Goal: Task Accomplishment & Management: Manage account settings

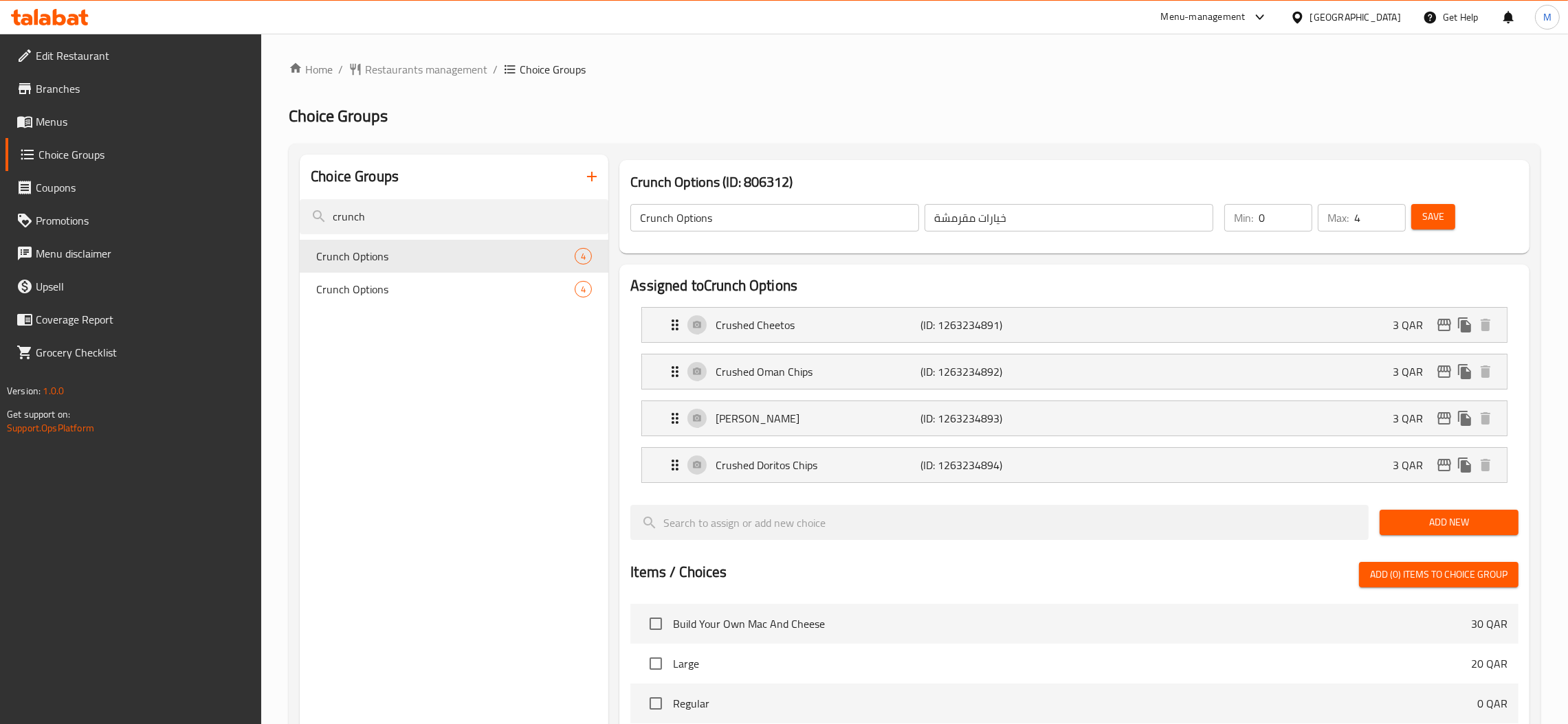
scroll to position [284, 0]
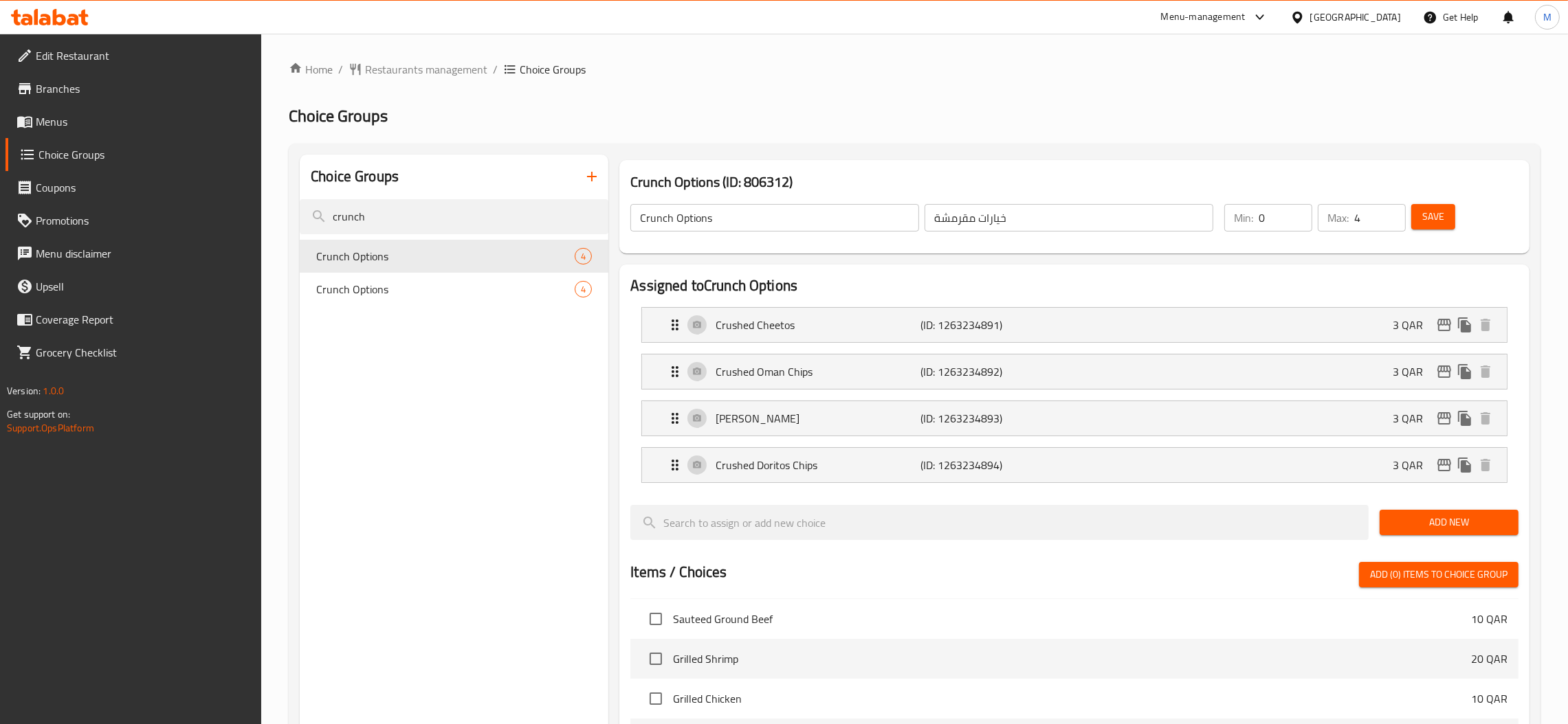
click at [1392, 26] on div "Qatar" at bounding box center [1346, 17] width 133 height 33
click at [1390, 22] on div "Qatar" at bounding box center [1355, 17] width 91 height 15
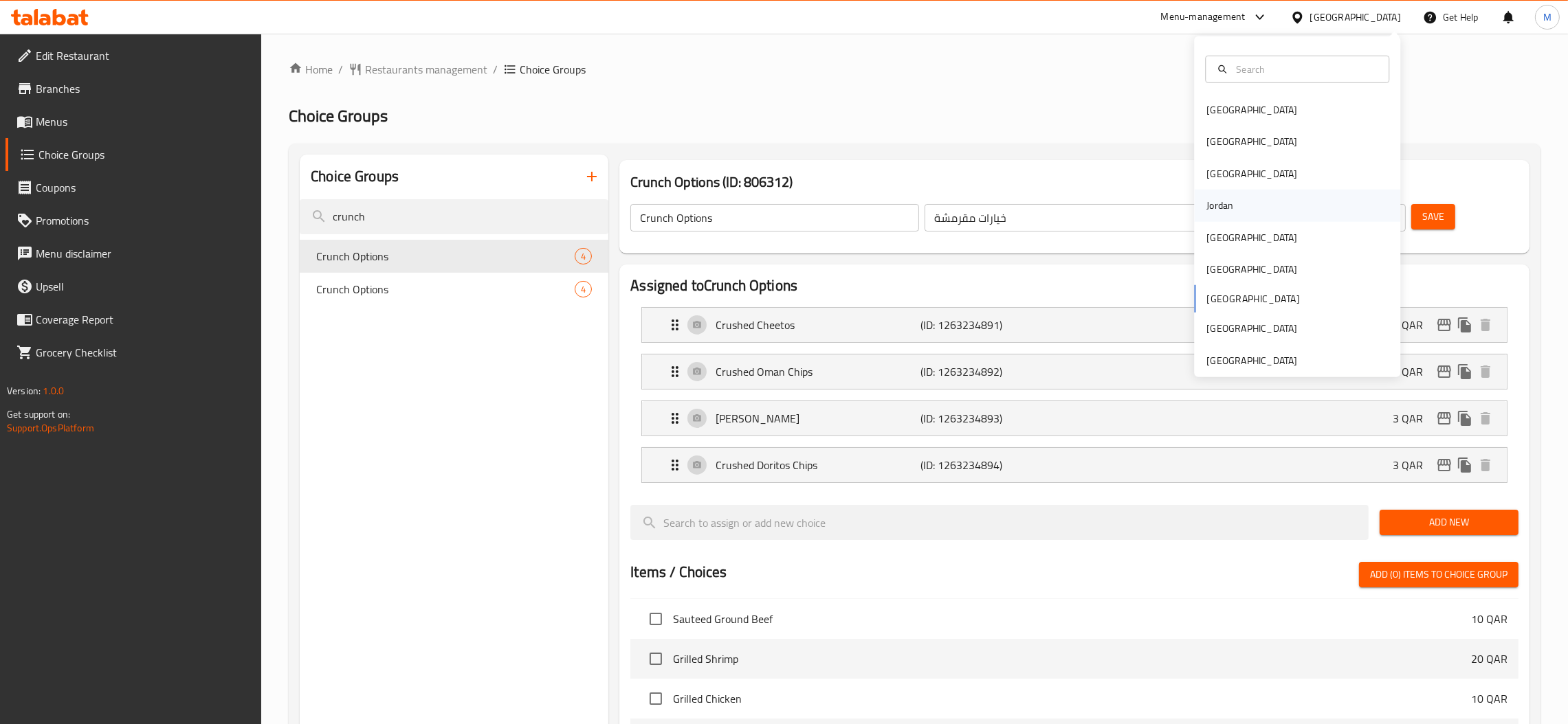
click at [1231, 204] on div "Jordan" at bounding box center [1297, 206] width 207 height 31
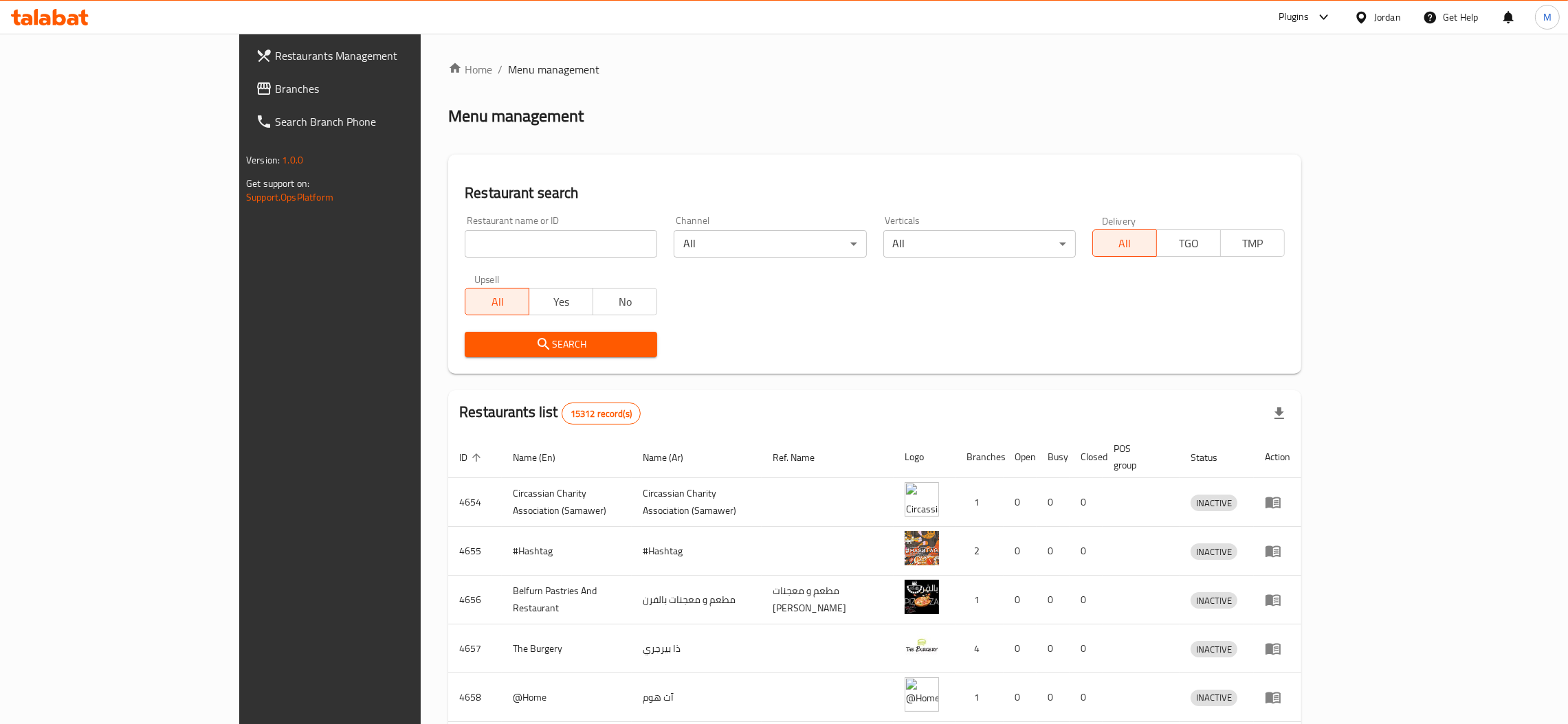
click at [275, 81] on span "Branches" at bounding box center [383, 89] width 215 height 17
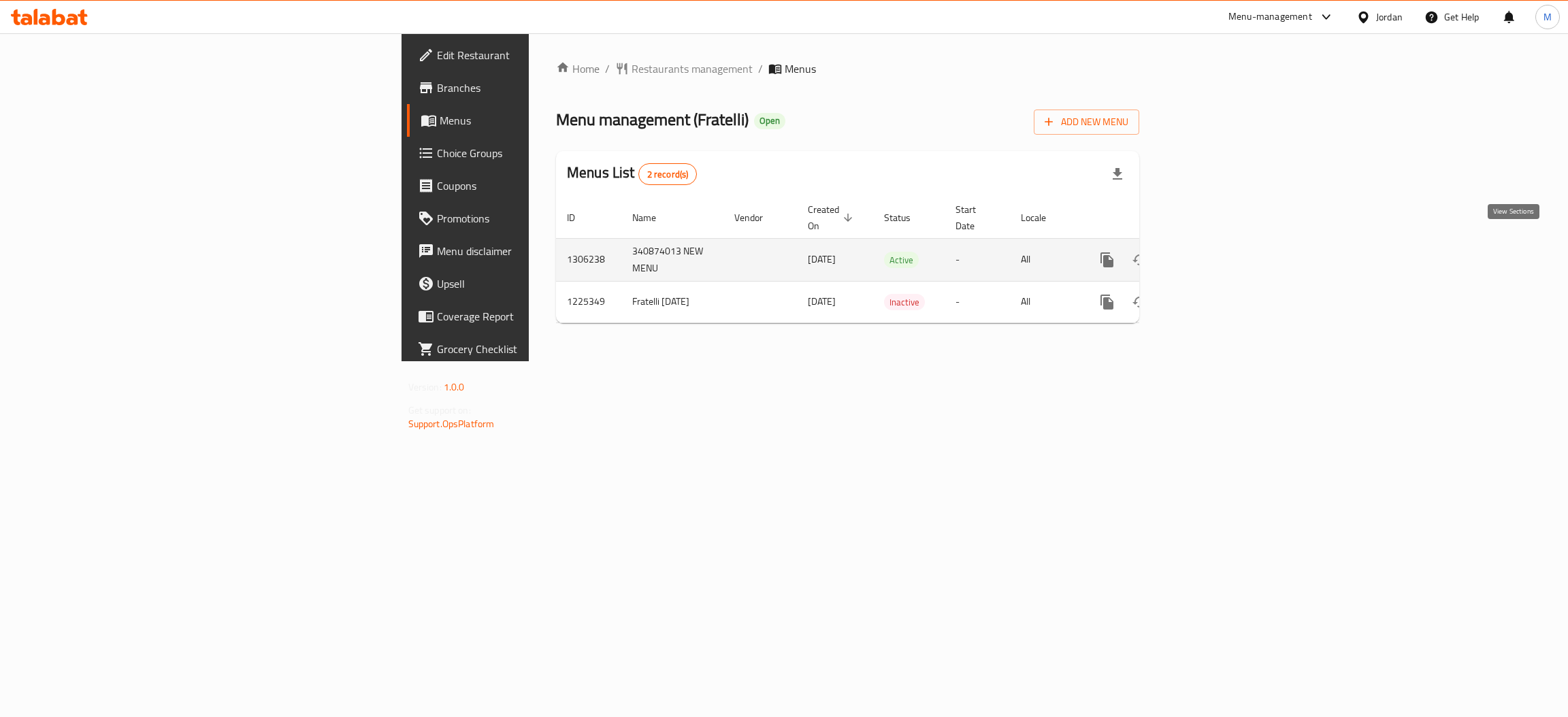
click at [1213, 252] on icon "enhanced table" at bounding box center [1205, 260] width 16 height 16
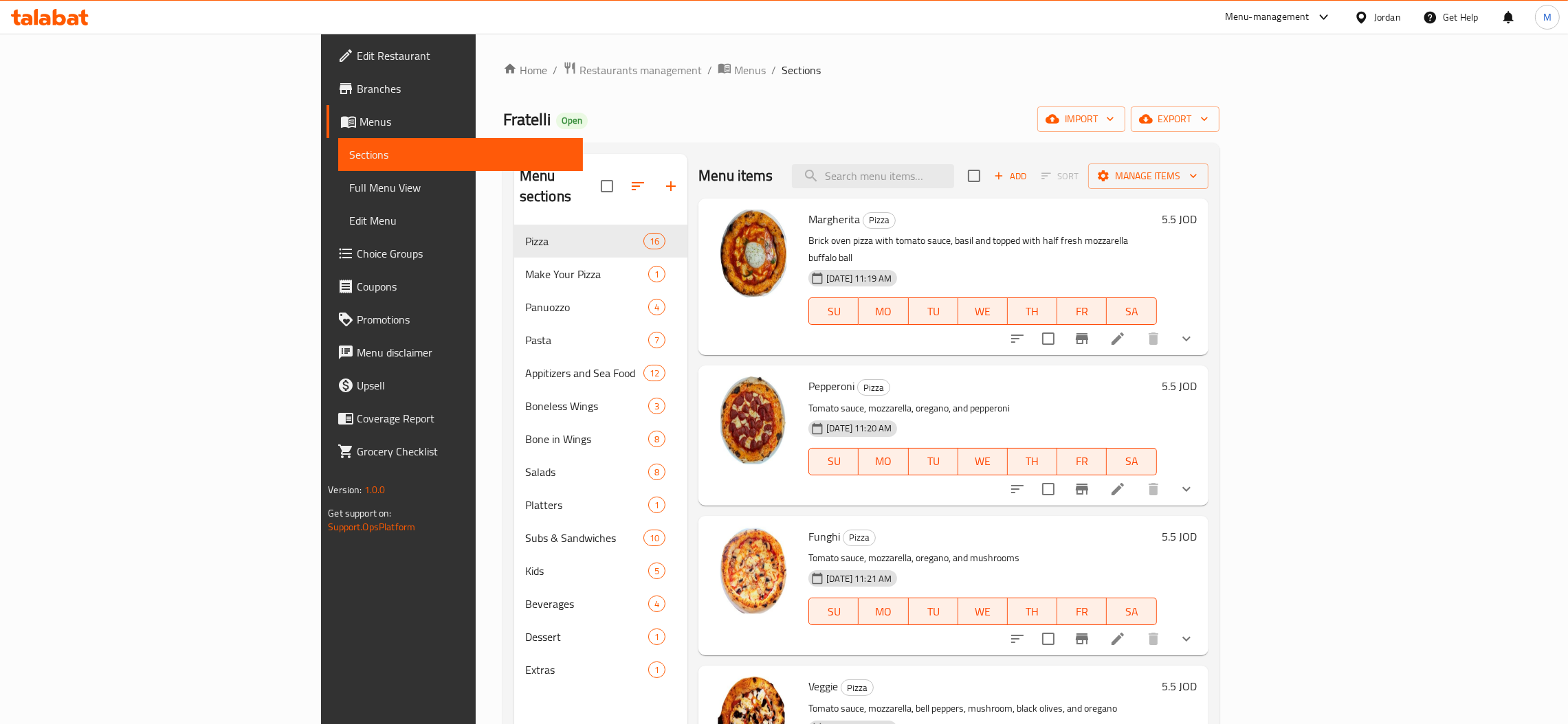
click at [949, 191] on div "Menu items Add Sort Manage items" at bounding box center [953, 176] width 510 height 45
click at [955, 187] on input "search" at bounding box center [873, 176] width 162 height 24
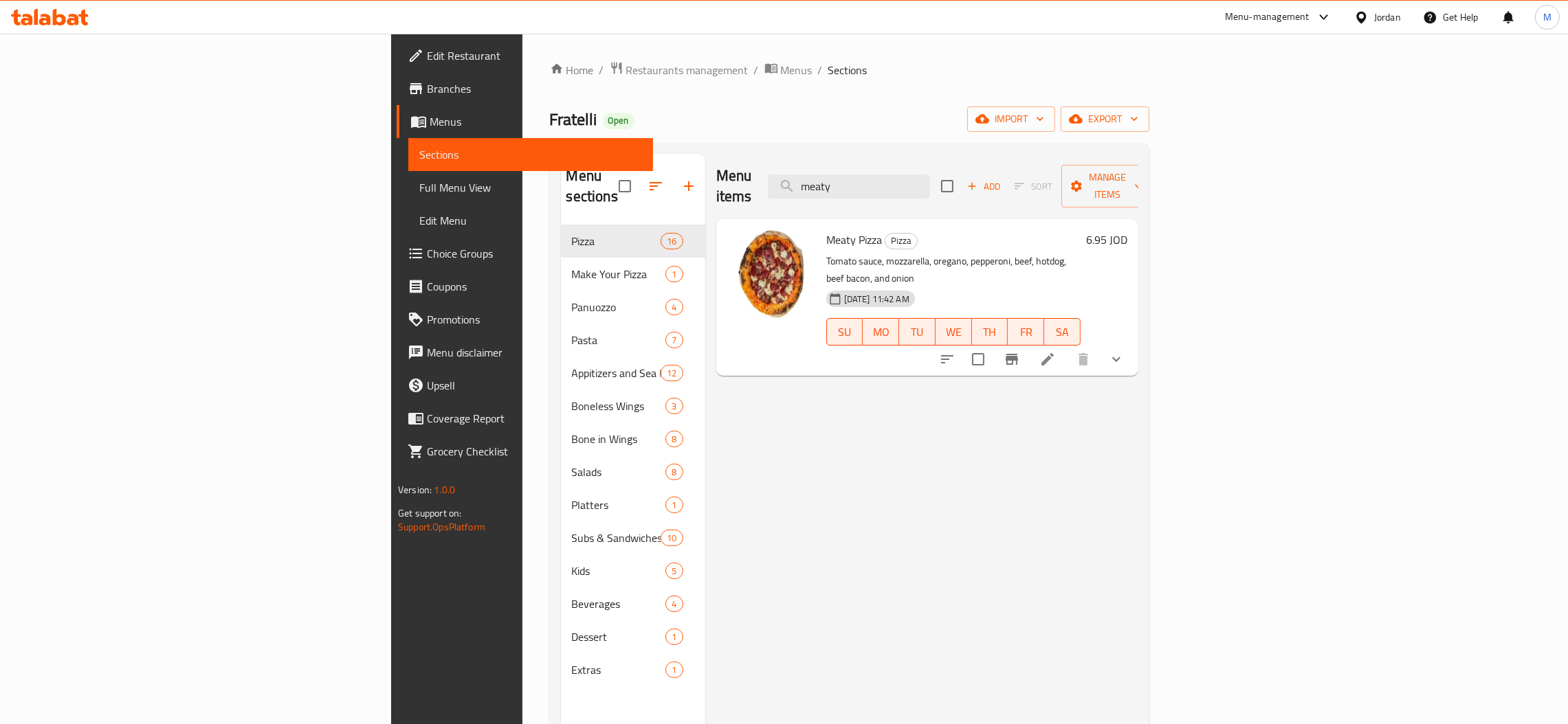
type input "meaty"
click at [1125, 351] on icon "show more" at bounding box center [1116, 360] width 17 height 17
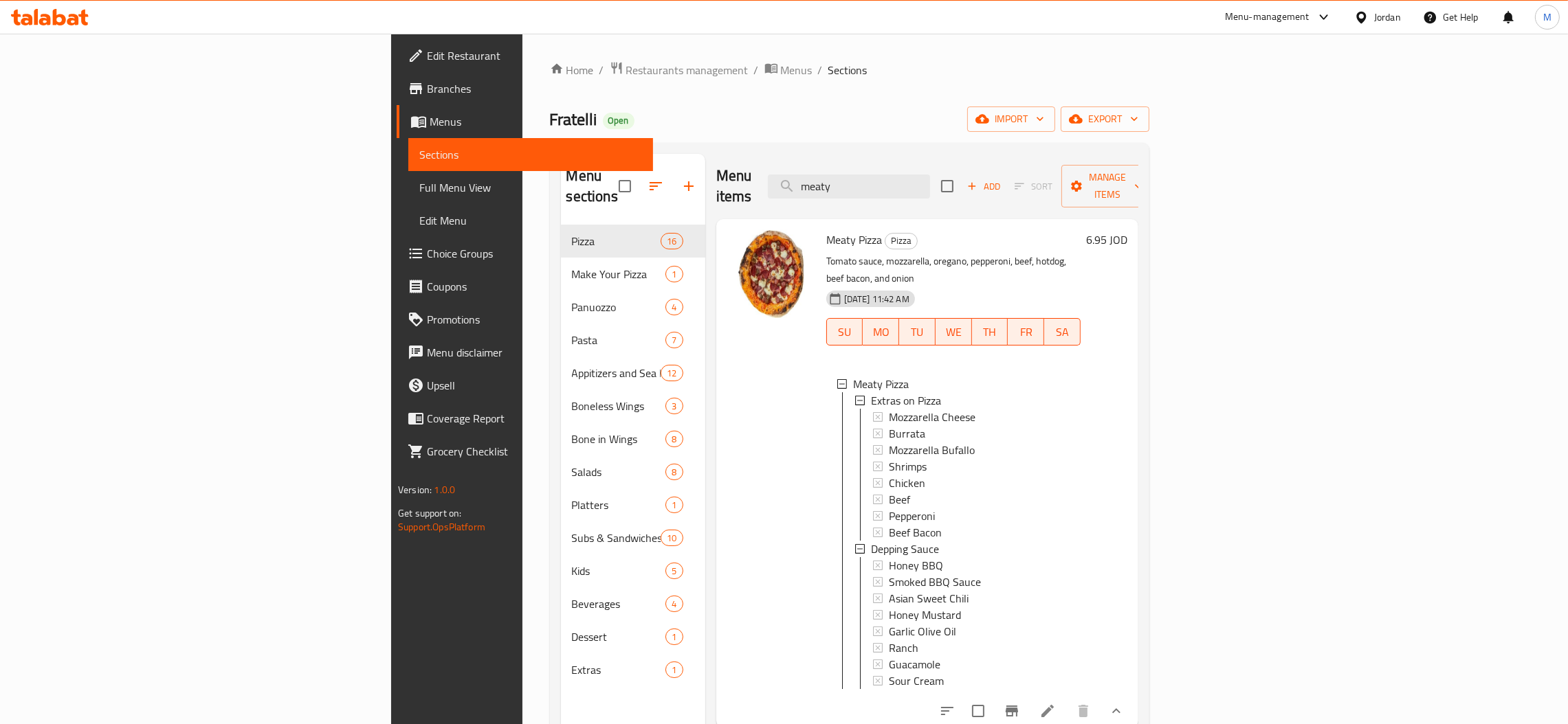
scroll to position [103, 0]
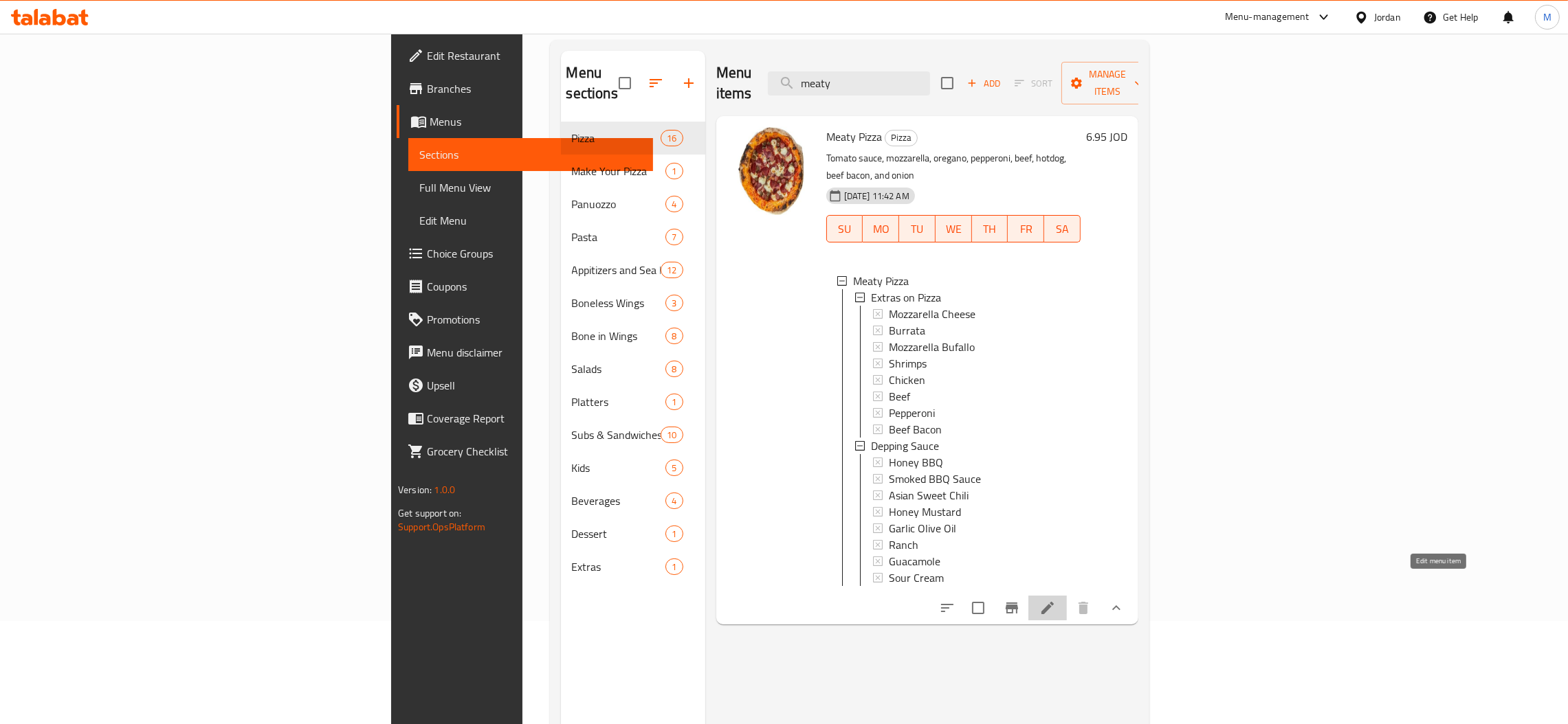
click at [1054, 602] on icon at bounding box center [1047, 607] width 12 height 12
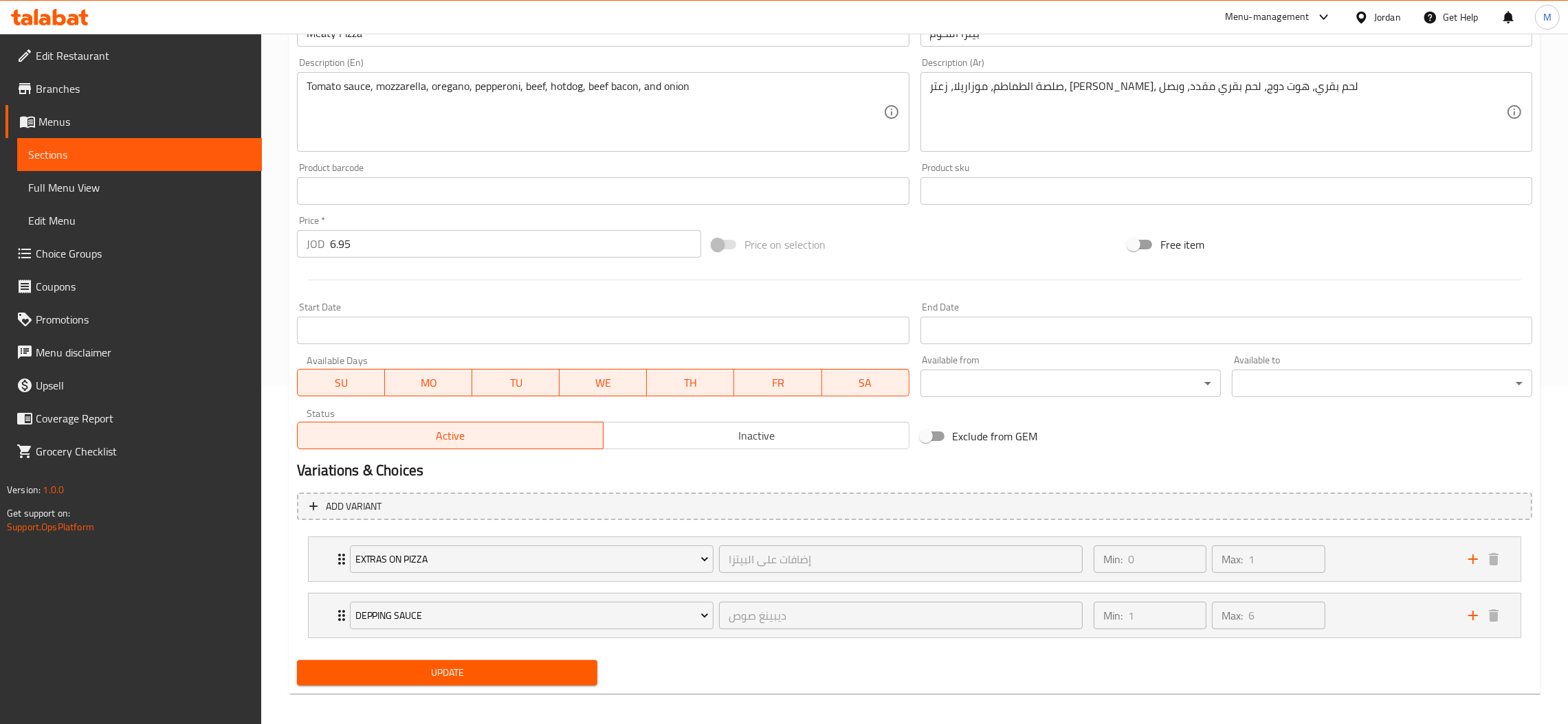
scroll to position [345, 0]
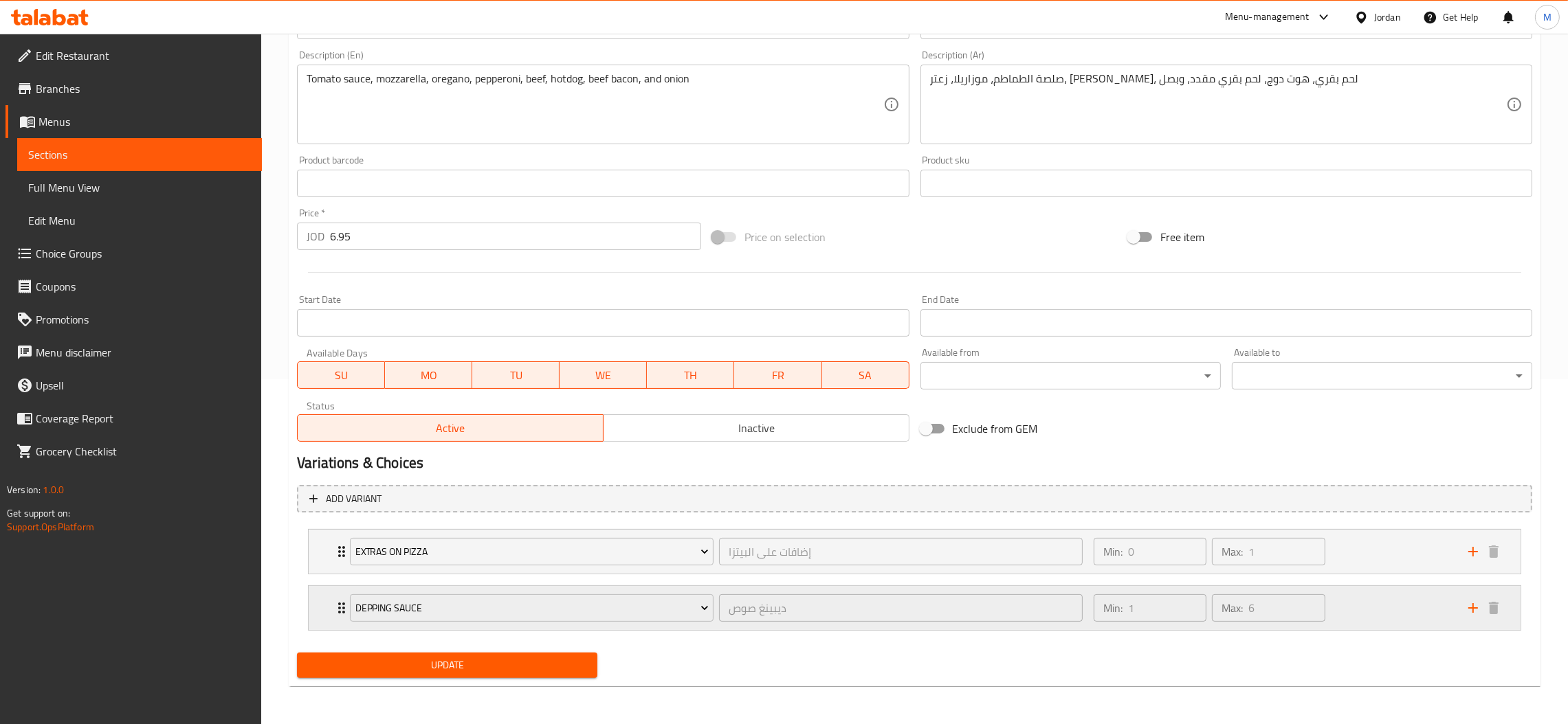
click at [723, 592] on div "ديبينغ صوص ​" at bounding box center [901, 608] width 369 height 33
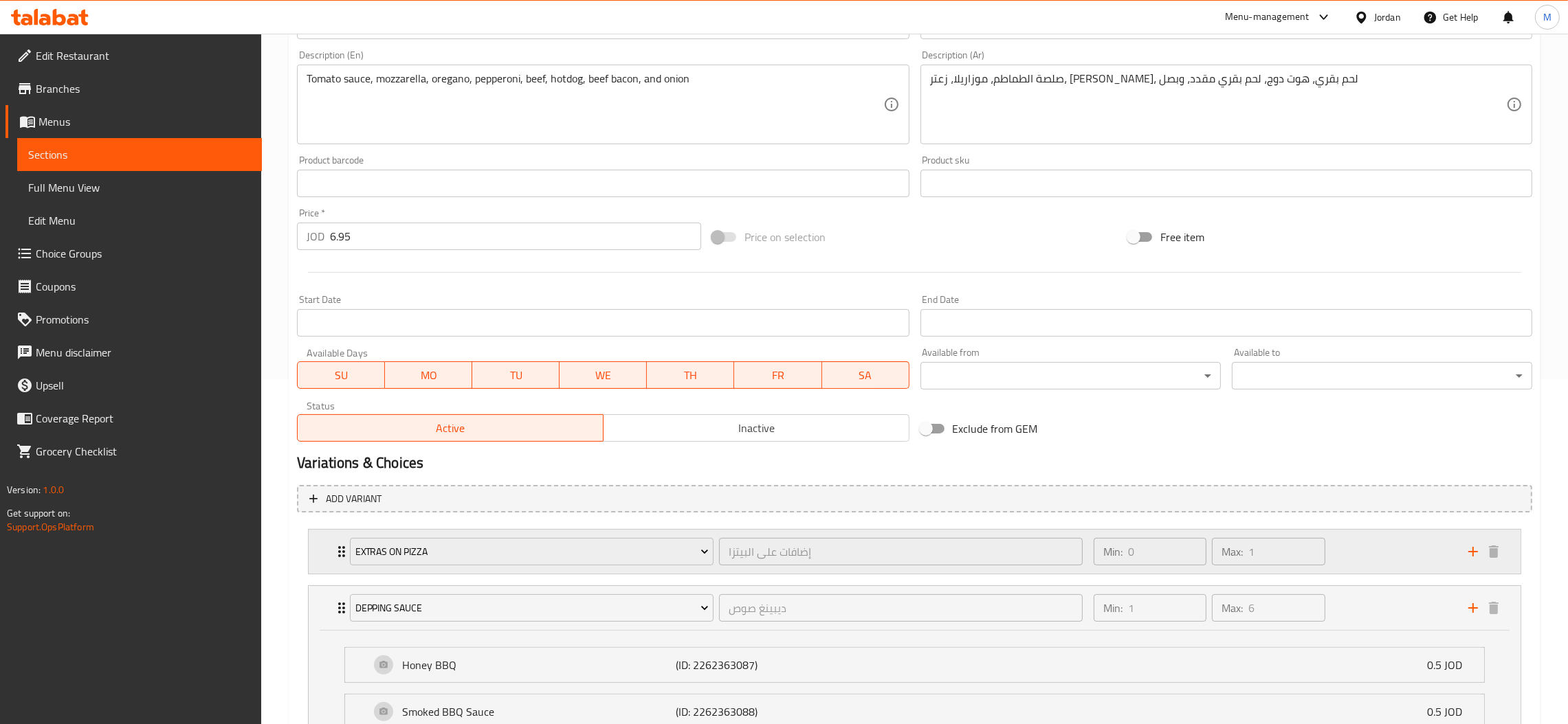
click at [719, 533] on div "Extras on Pizza إضافات على البيتزا ​" at bounding box center [716, 551] width 749 height 44
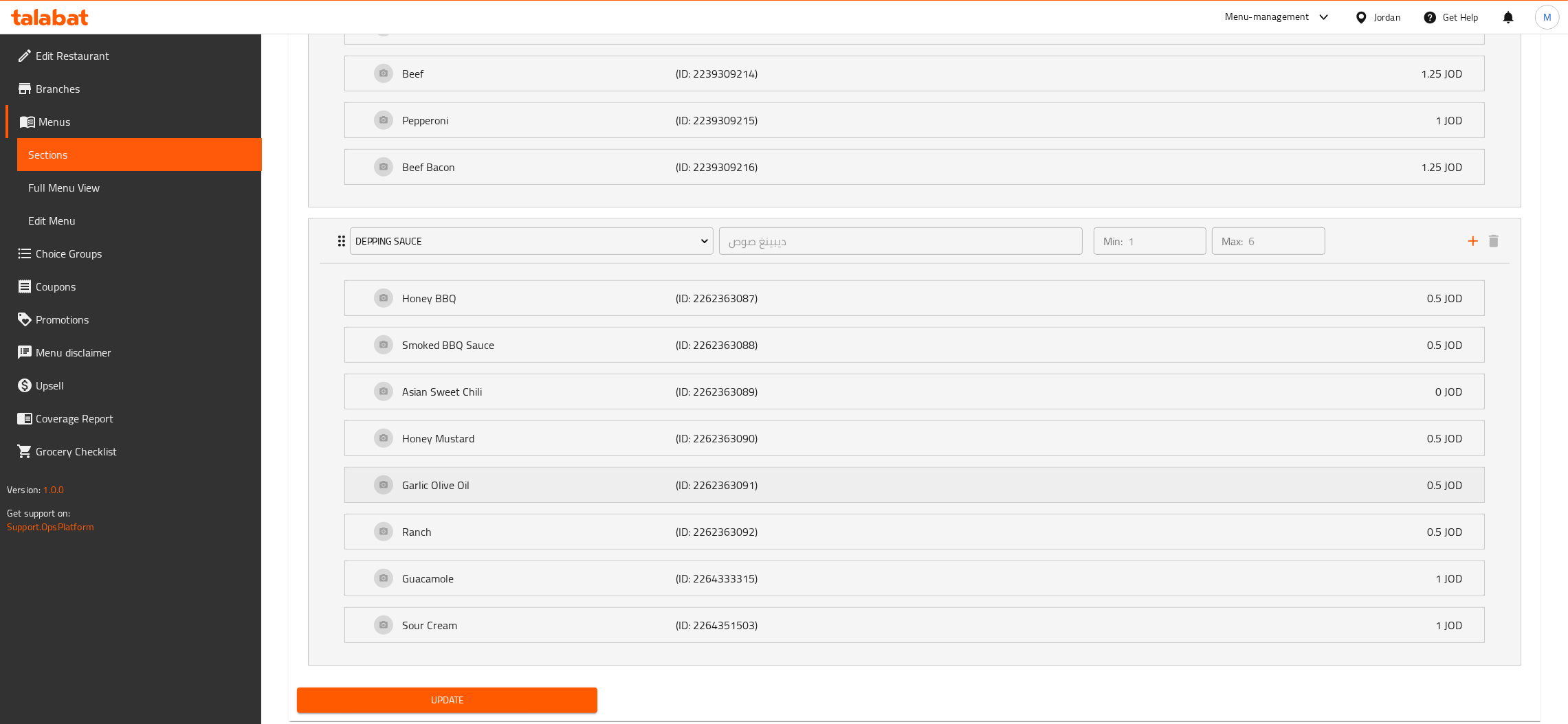
scroll to position [1153, 0]
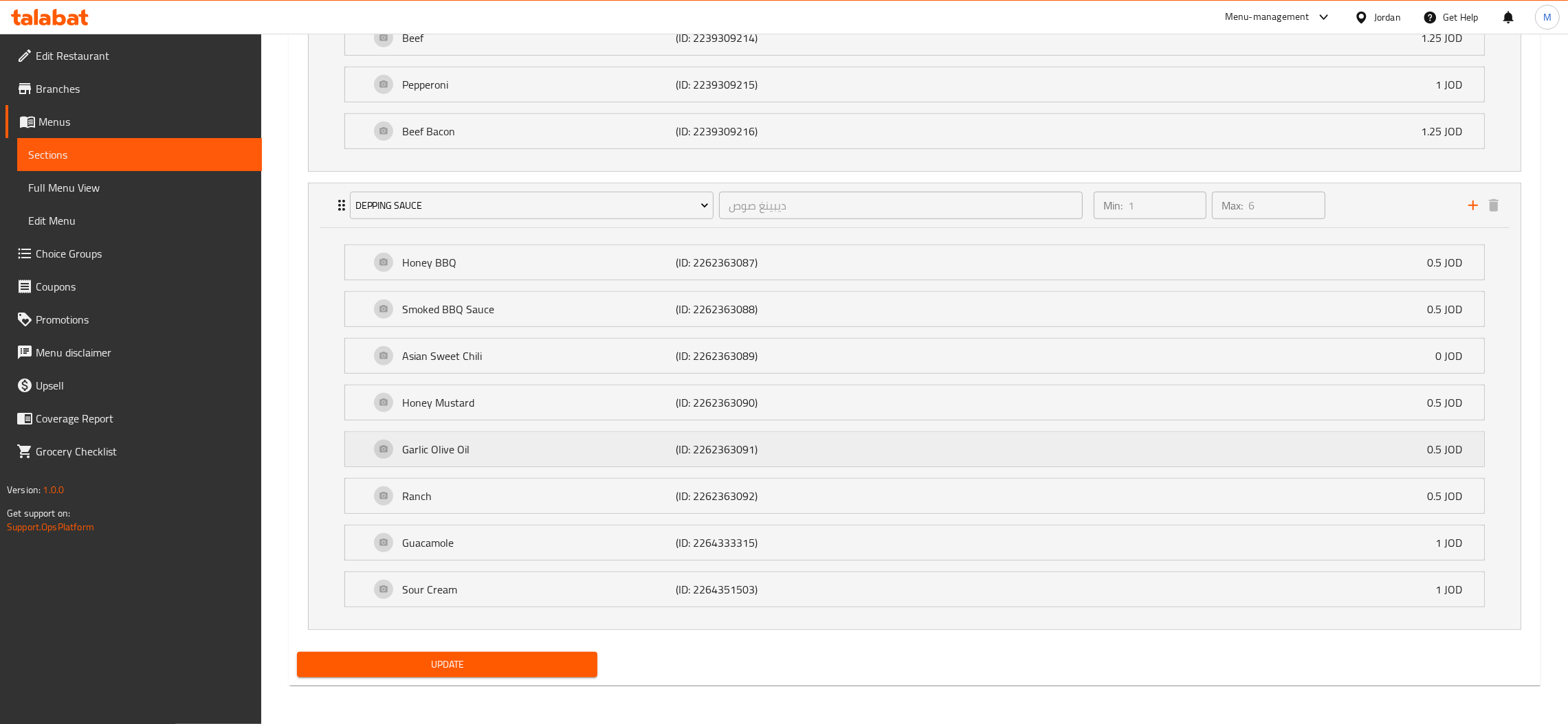
click at [641, 451] on p "Garlic Olive Oil" at bounding box center [539, 450] width 274 height 17
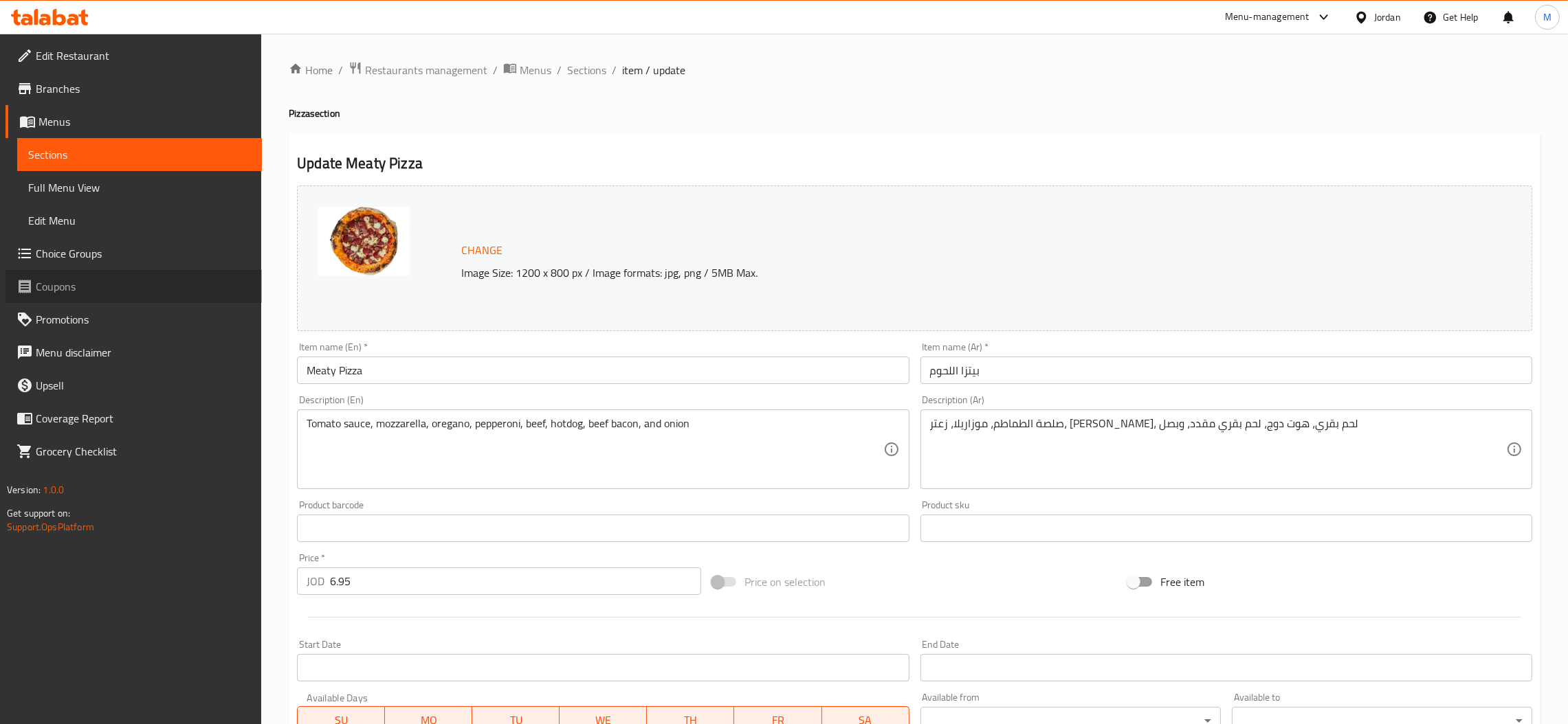
click at [173, 271] on link "Coupons" at bounding box center [133, 286] width 256 height 33
click at [95, 250] on span "Choice Groups" at bounding box center [143, 253] width 215 height 17
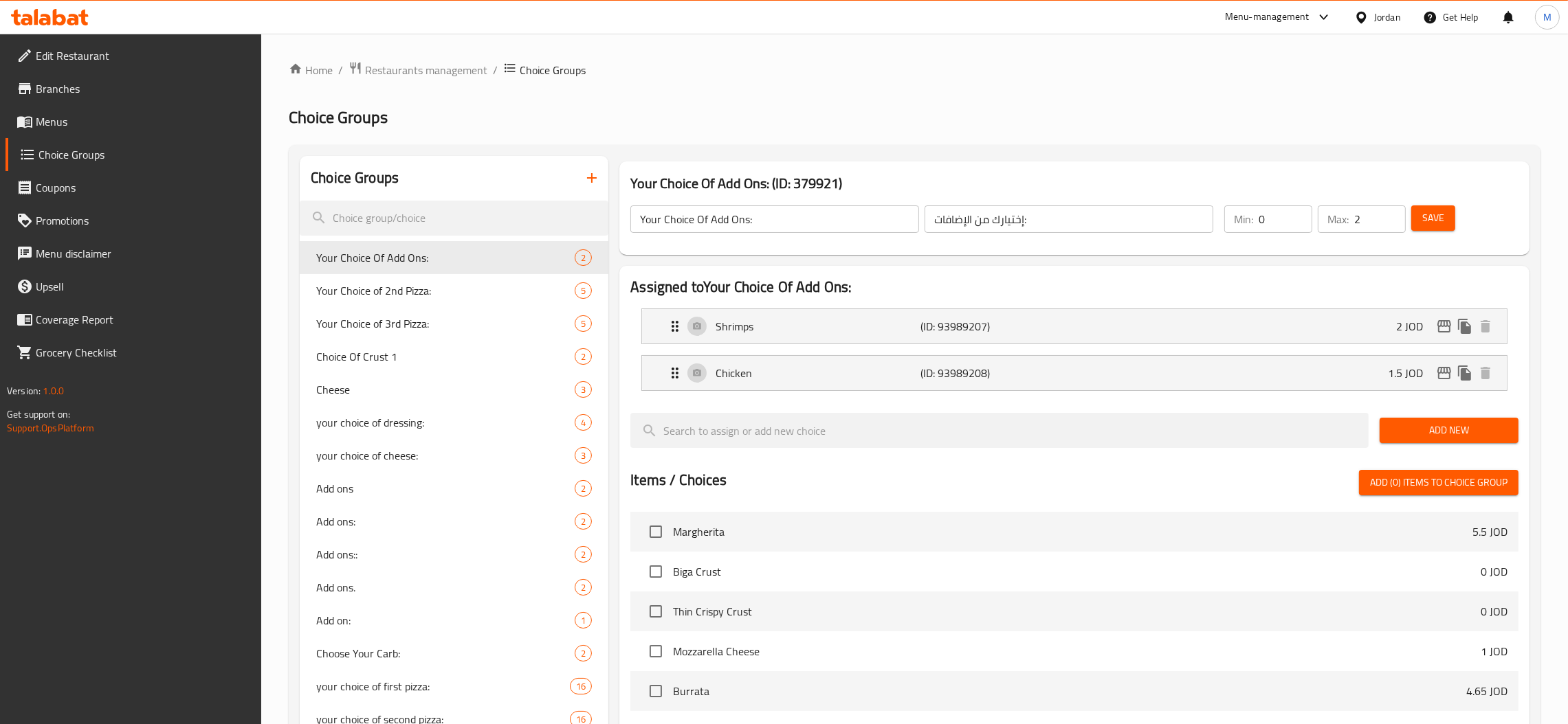
click at [342, 184] on h2 "Choice Groups" at bounding box center [355, 178] width 88 height 20
click at [358, 199] on div "Choice Groups" at bounding box center [454, 178] width 308 height 45
click at [369, 220] on input "search" at bounding box center [454, 218] width 308 height 35
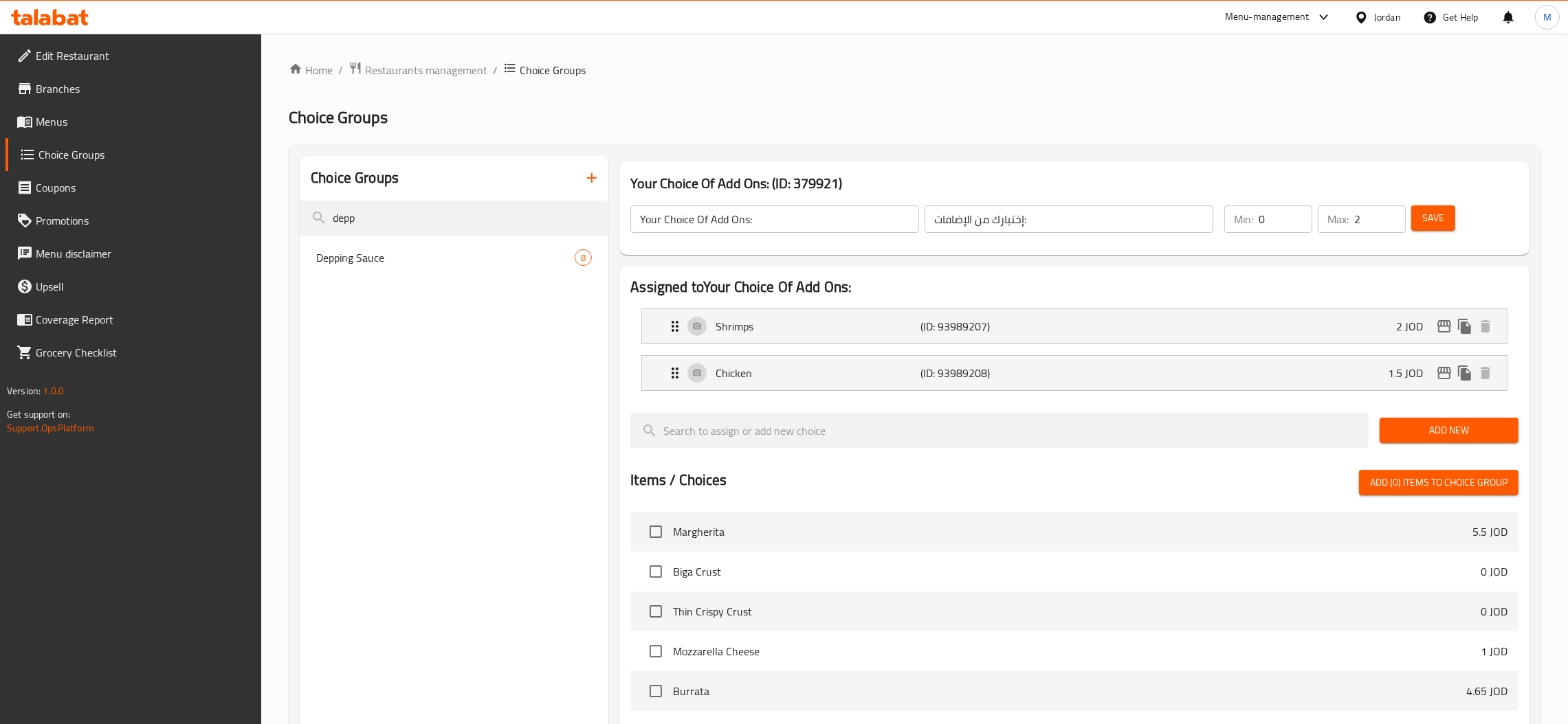
type input "depp"
click at [386, 256] on span "Depping Sauce" at bounding box center [425, 258] width 218 height 17
type input "Depping Sauce"
type input "ديبينغ صوص"
type input "1"
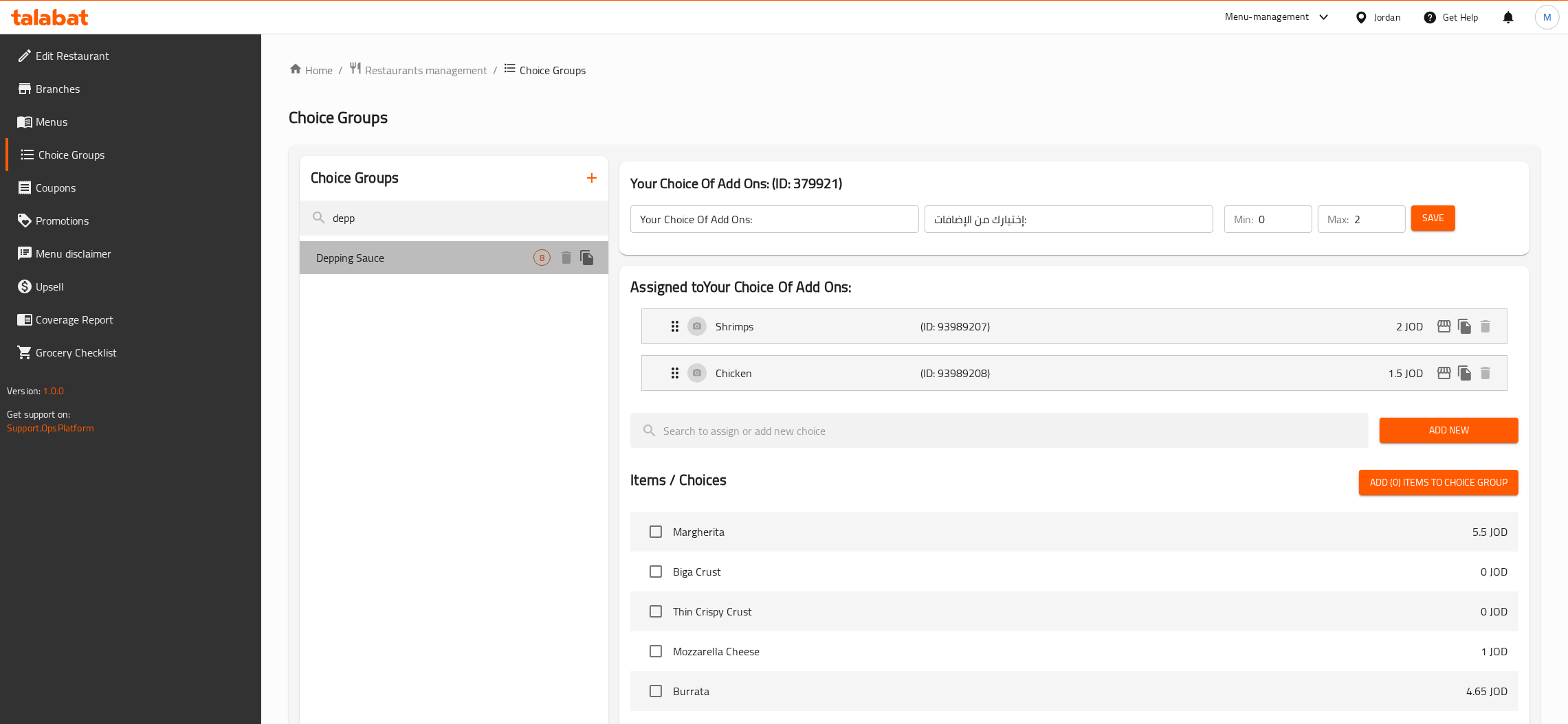
type input "6"
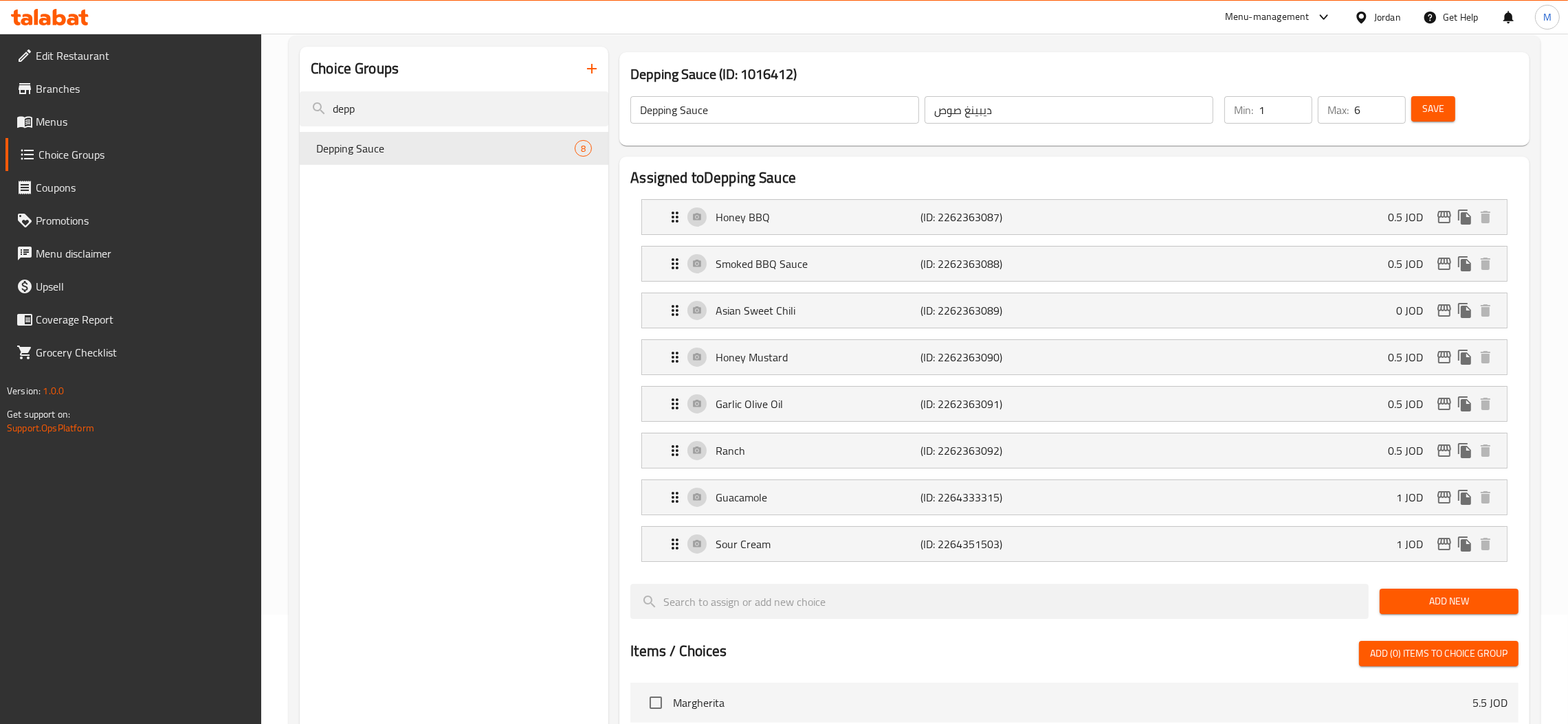
scroll to position [308, 0]
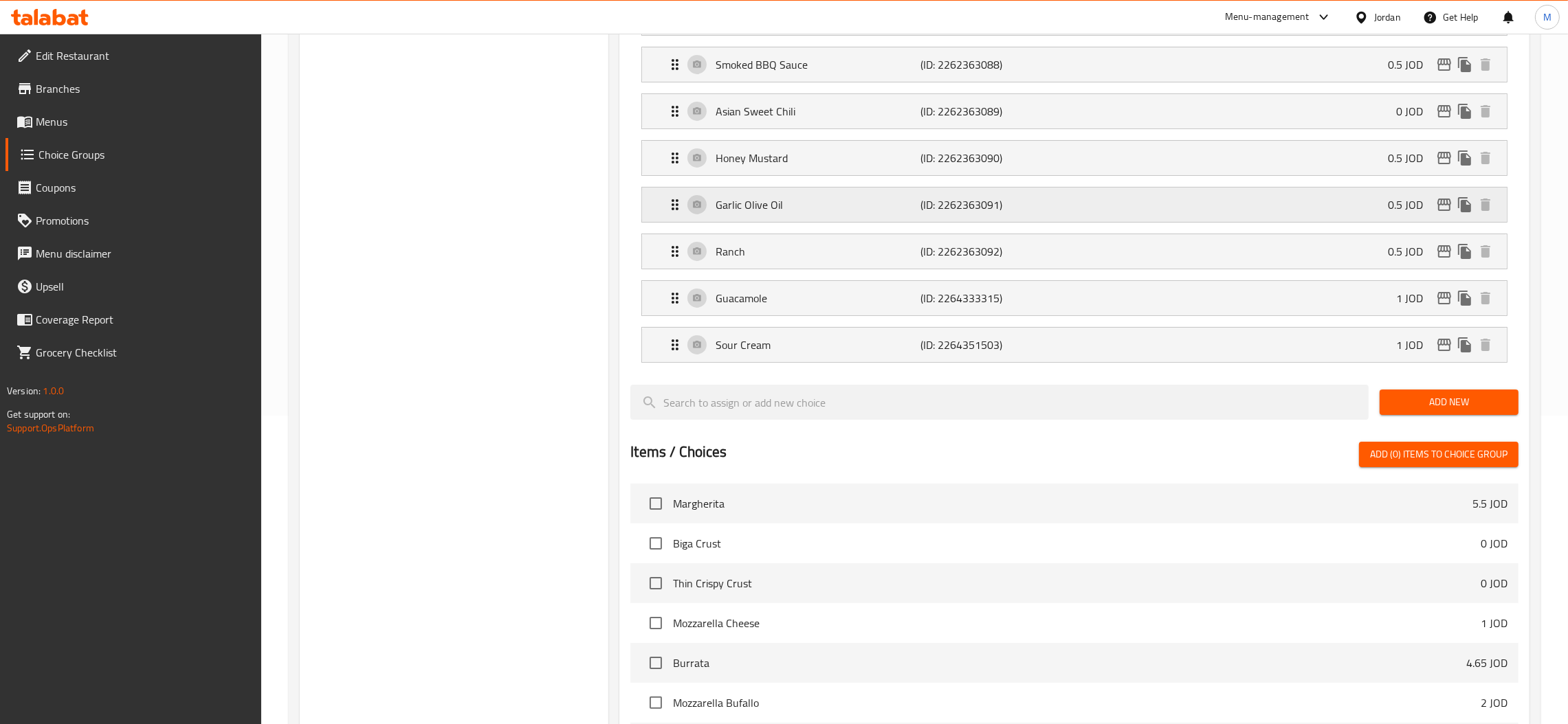
click at [926, 210] on p "(ID: 2262363091)" at bounding box center [990, 205] width 137 height 17
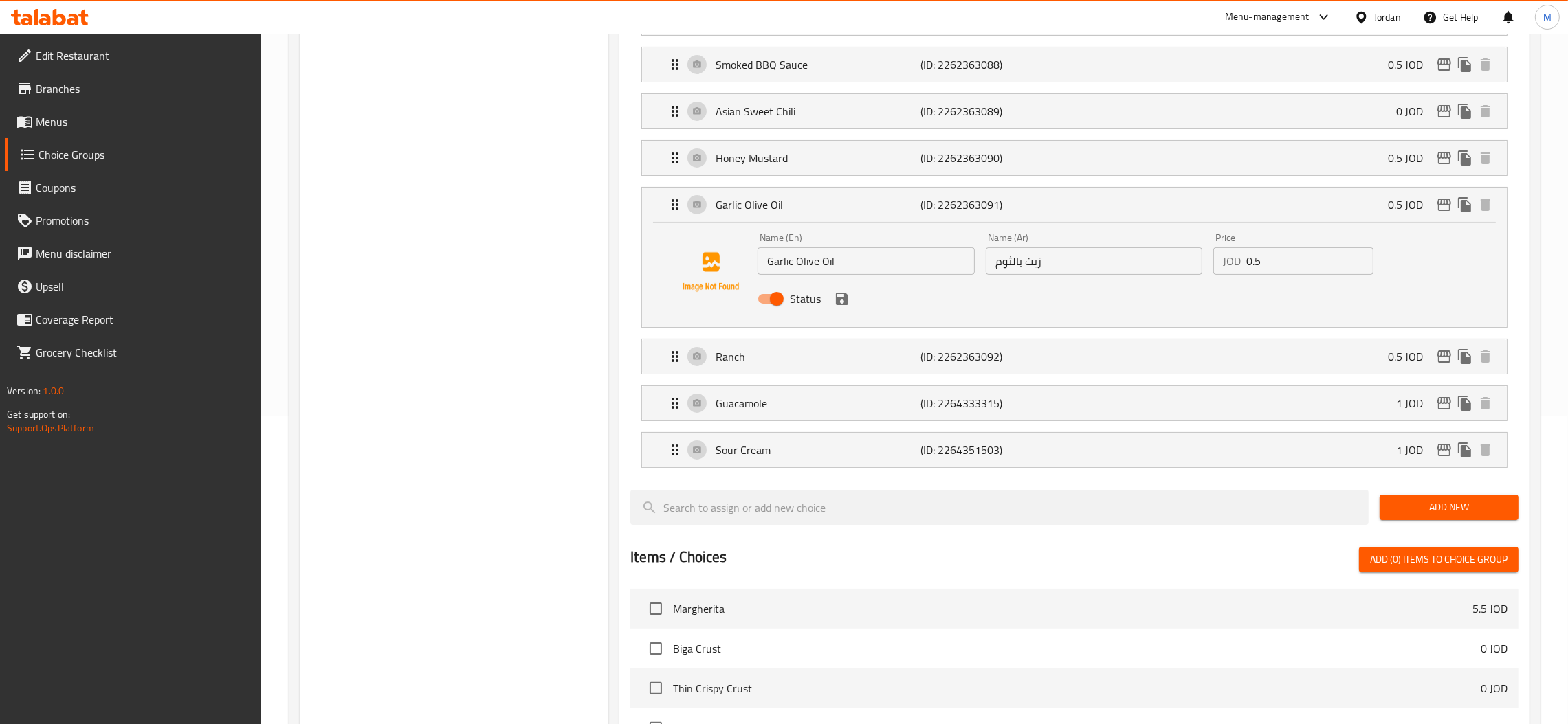
click at [1105, 273] on input "زيت بالثوم" at bounding box center [1094, 262] width 218 height 28
click at [1179, 267] on input "زيت بالثوم" at bounding box center [1094, 262] width 218 height 28
click at [842, 304] on icon "save" at bounding box center [842, 299] width 17 height 17
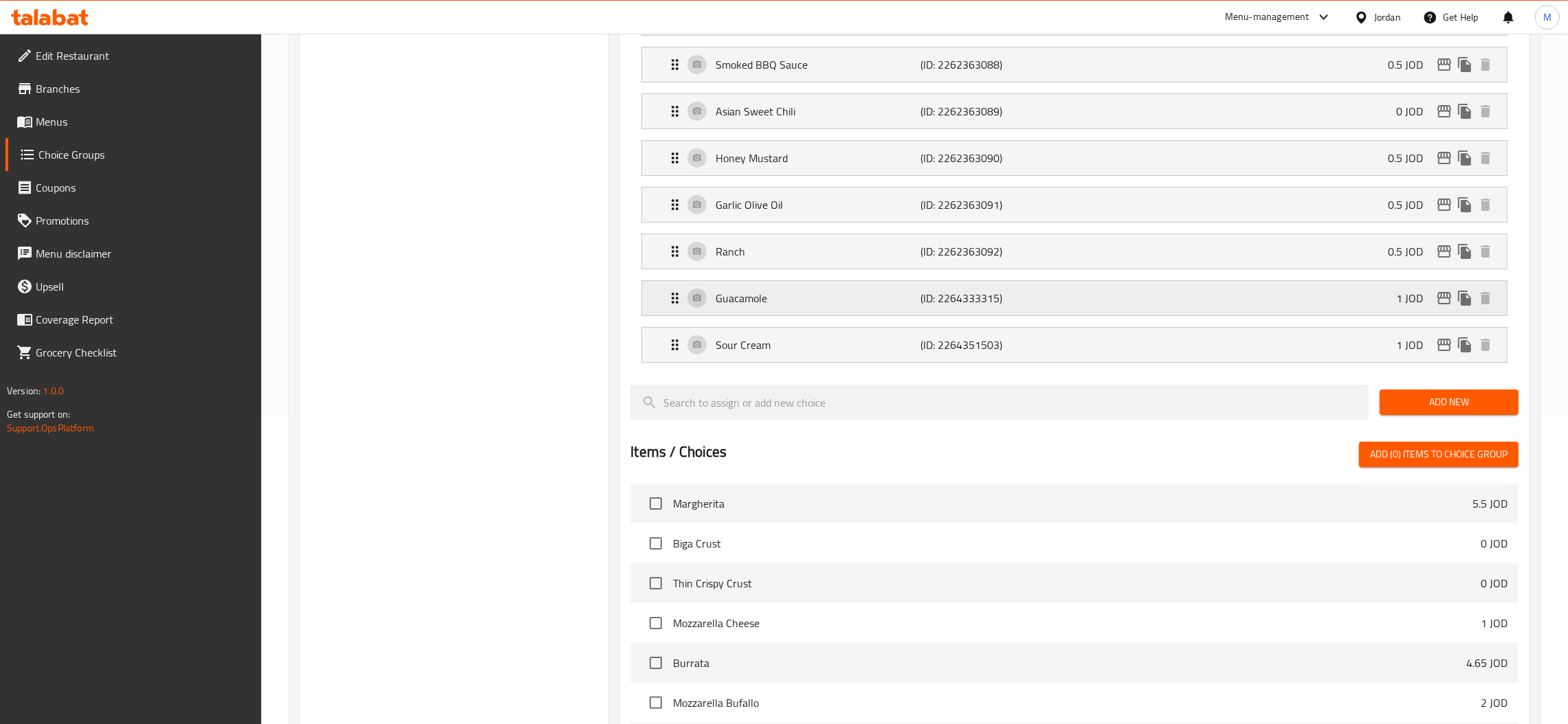
type input "زيت زيتون بالثوم"
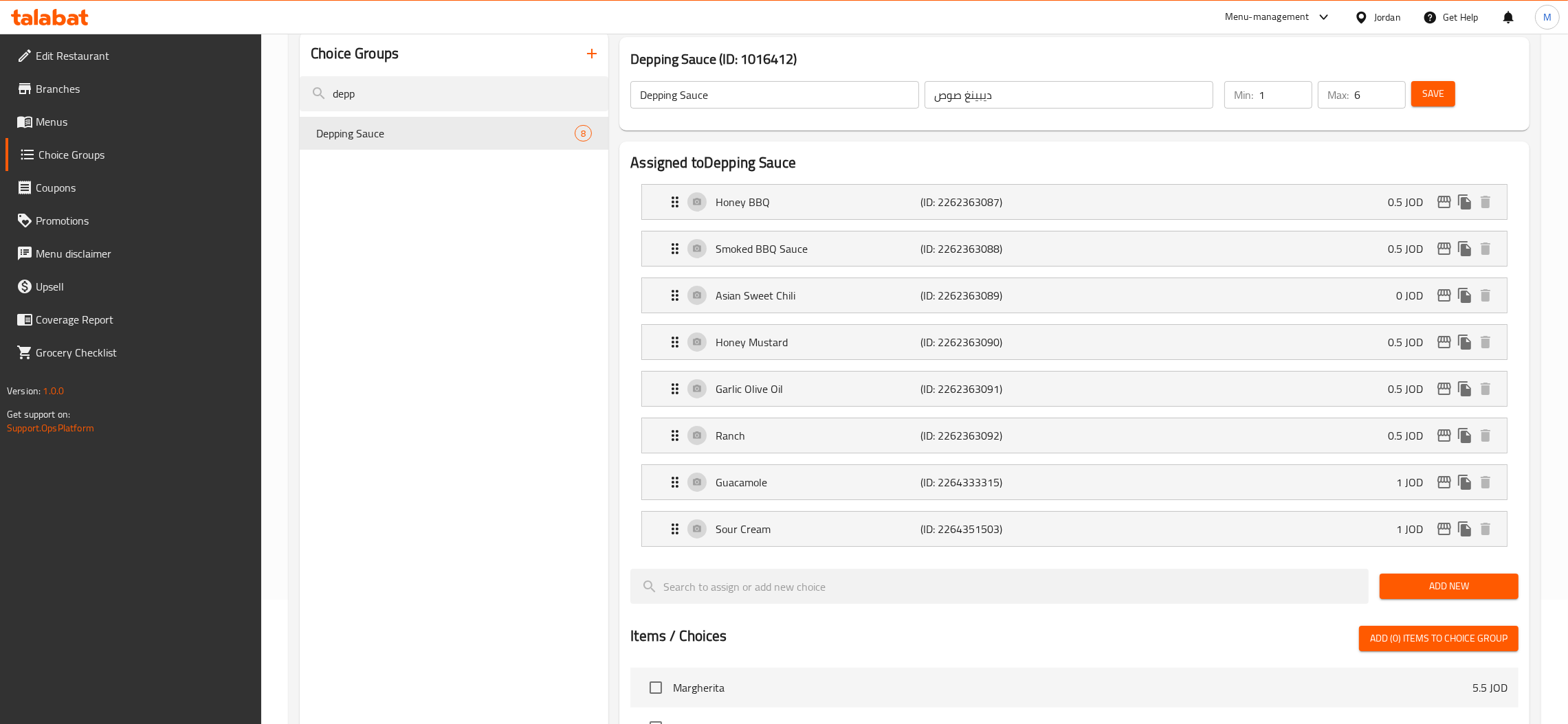
scroll to position [0, 0]
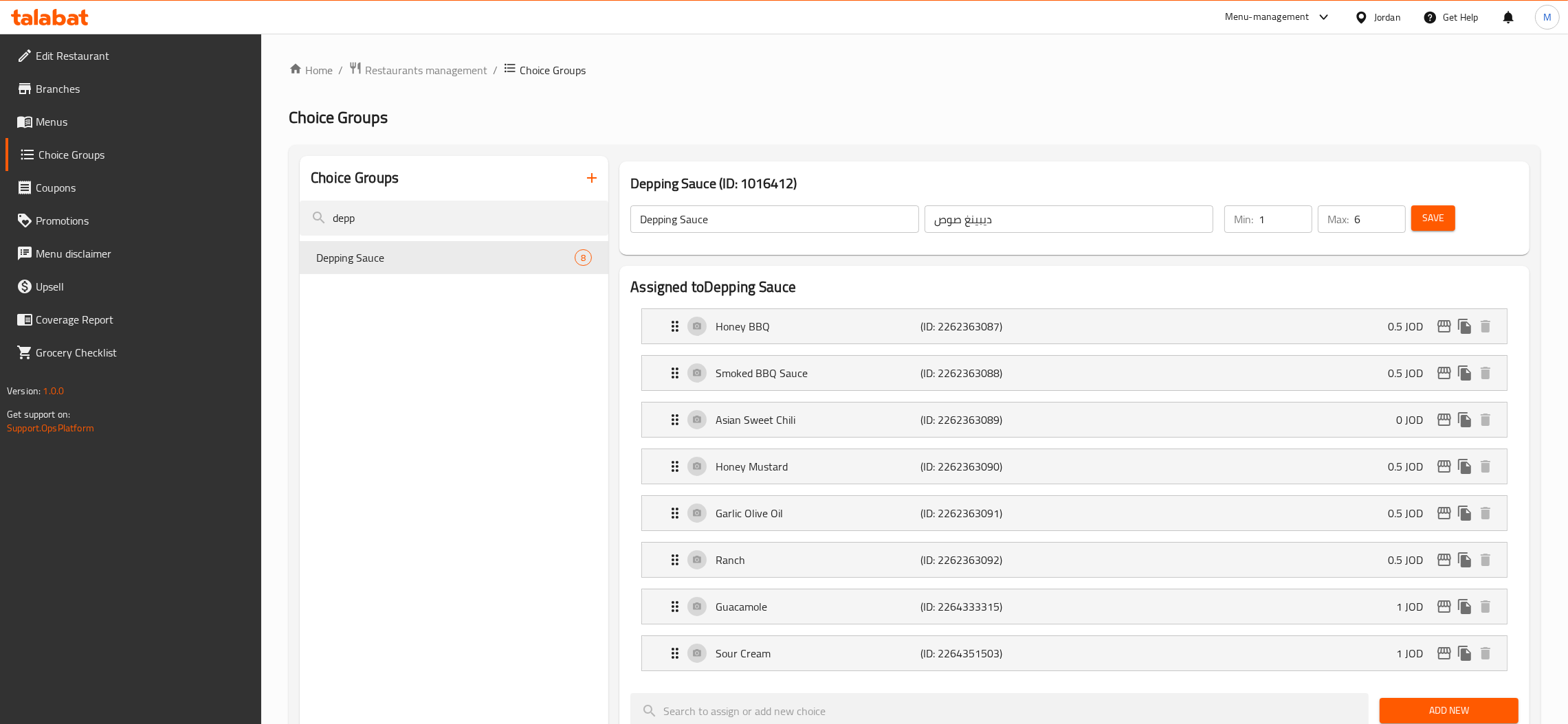
click at [1443, 224] on span "Save" at bounding box center [1434, 217] width 22 height 17
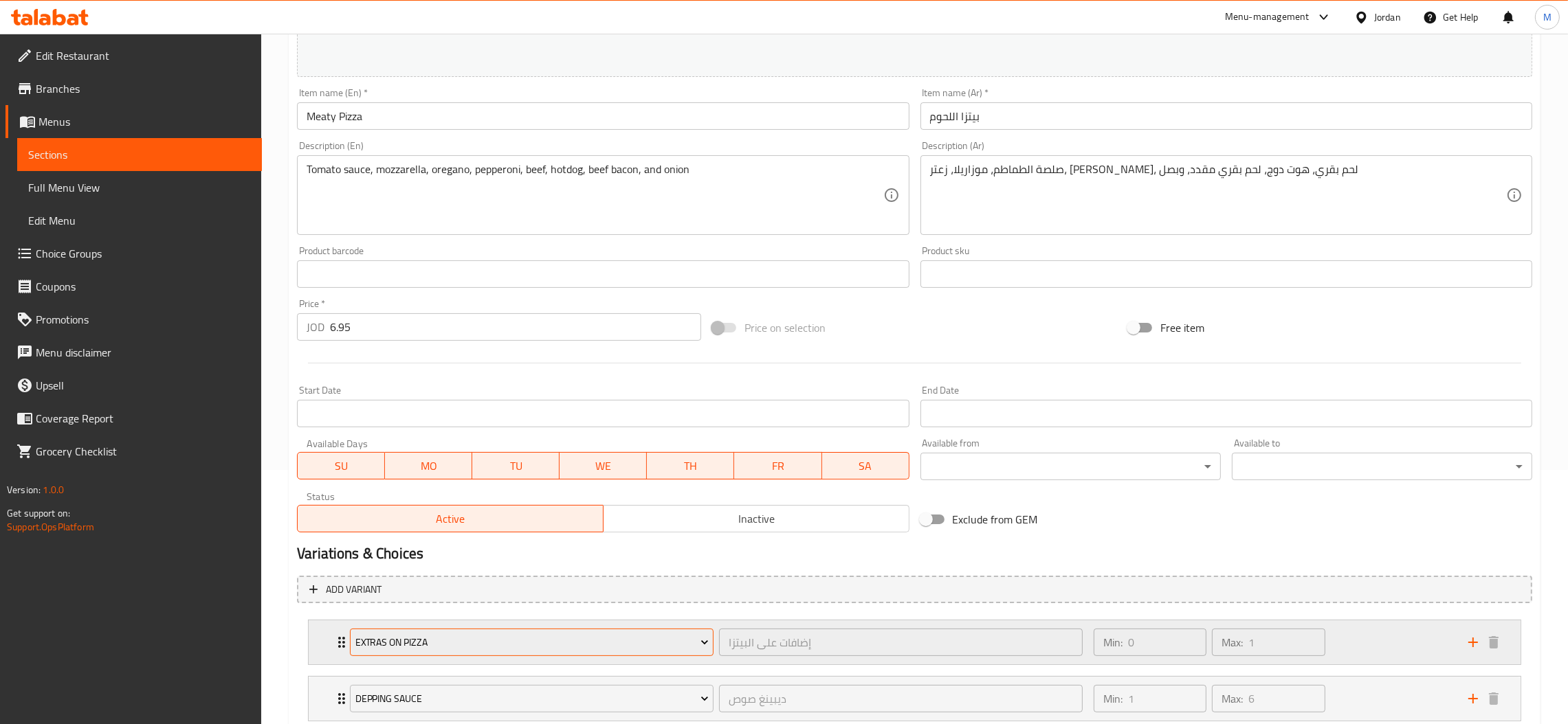
scroll to position [345, 0]
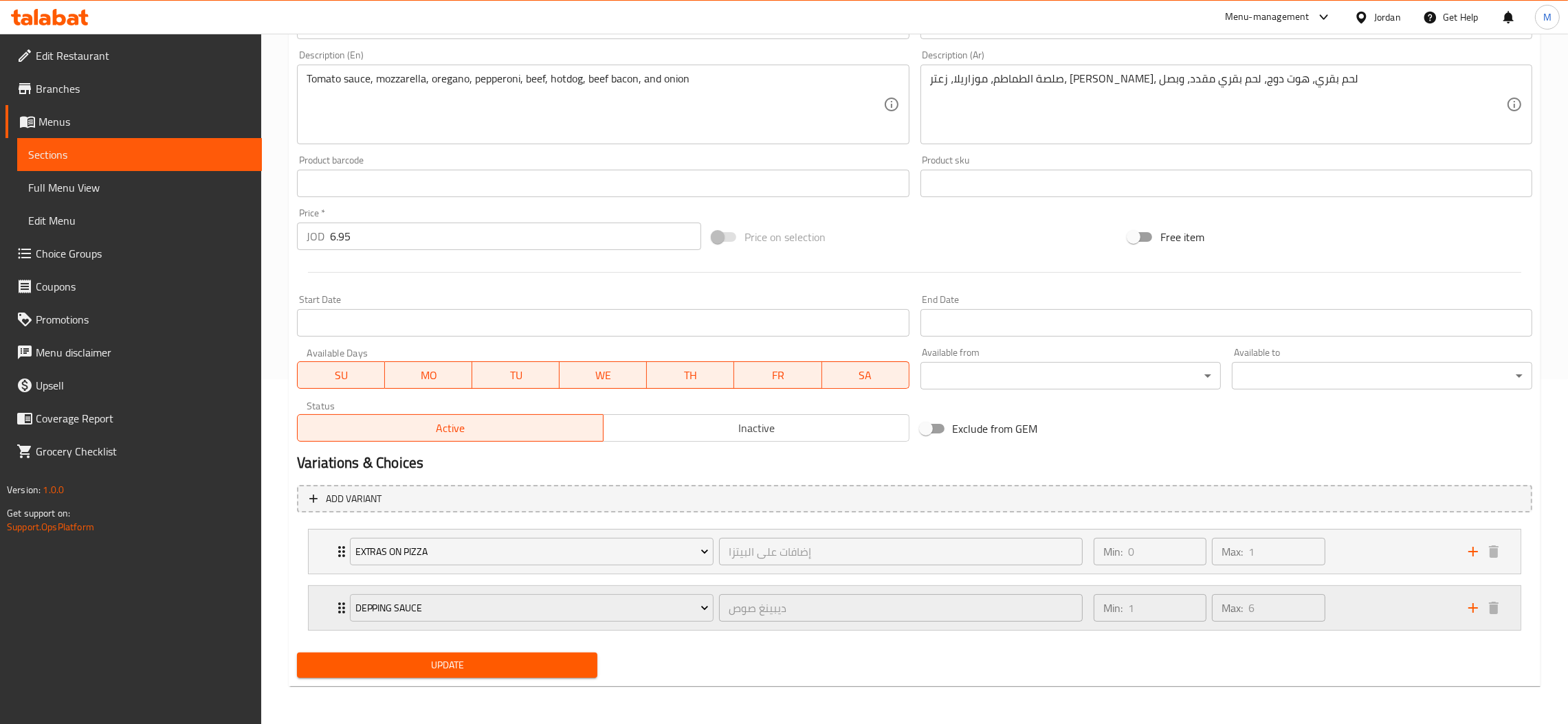
click at [727, 592] on div "ديبينغ صوص ​" at bounding box center [901, 608] width 369 height 33
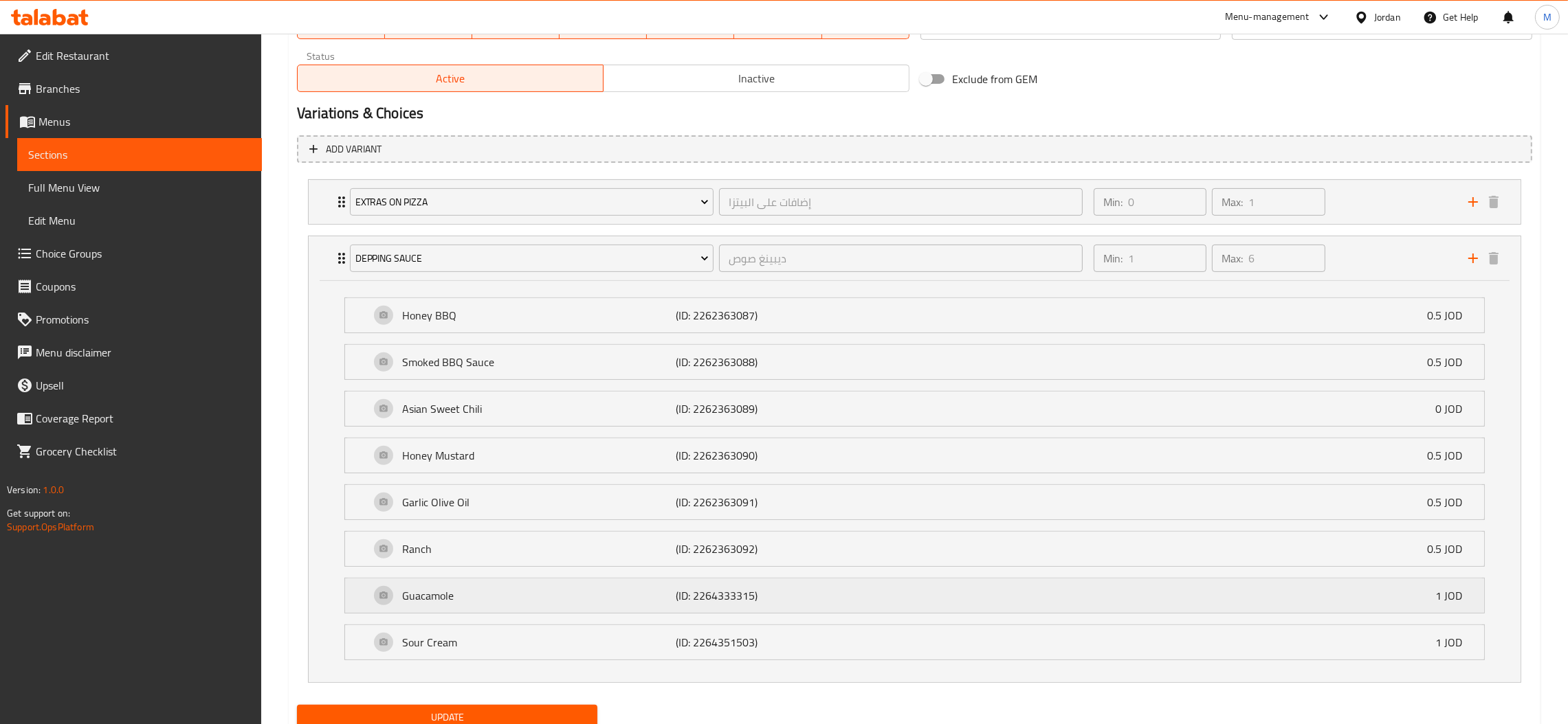
scroll to position [749, 0]
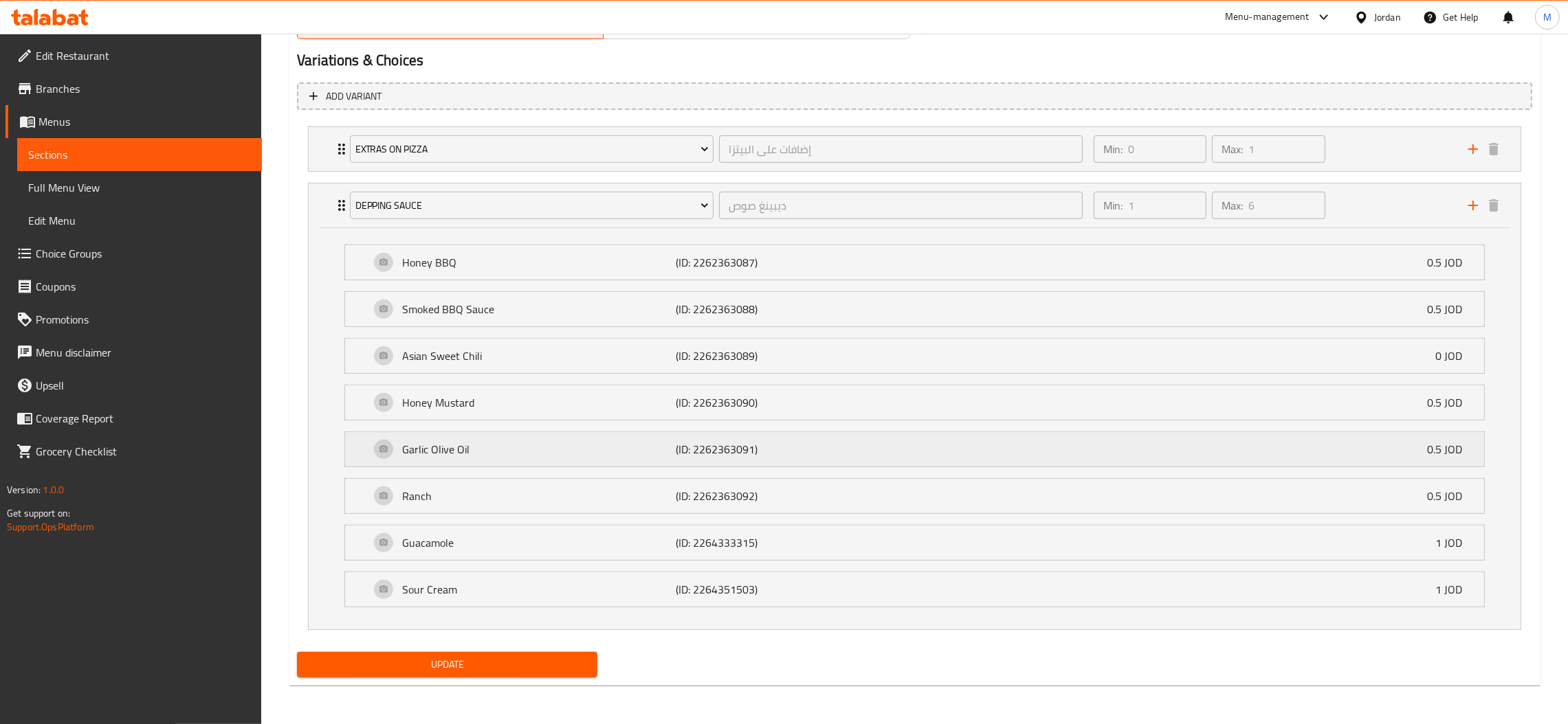
click at [653, 437] on div "Garlic Olive Oil (ID: 2262363091) 0.5 JOD" at bounding box center [919, 449] width 1098 height 34
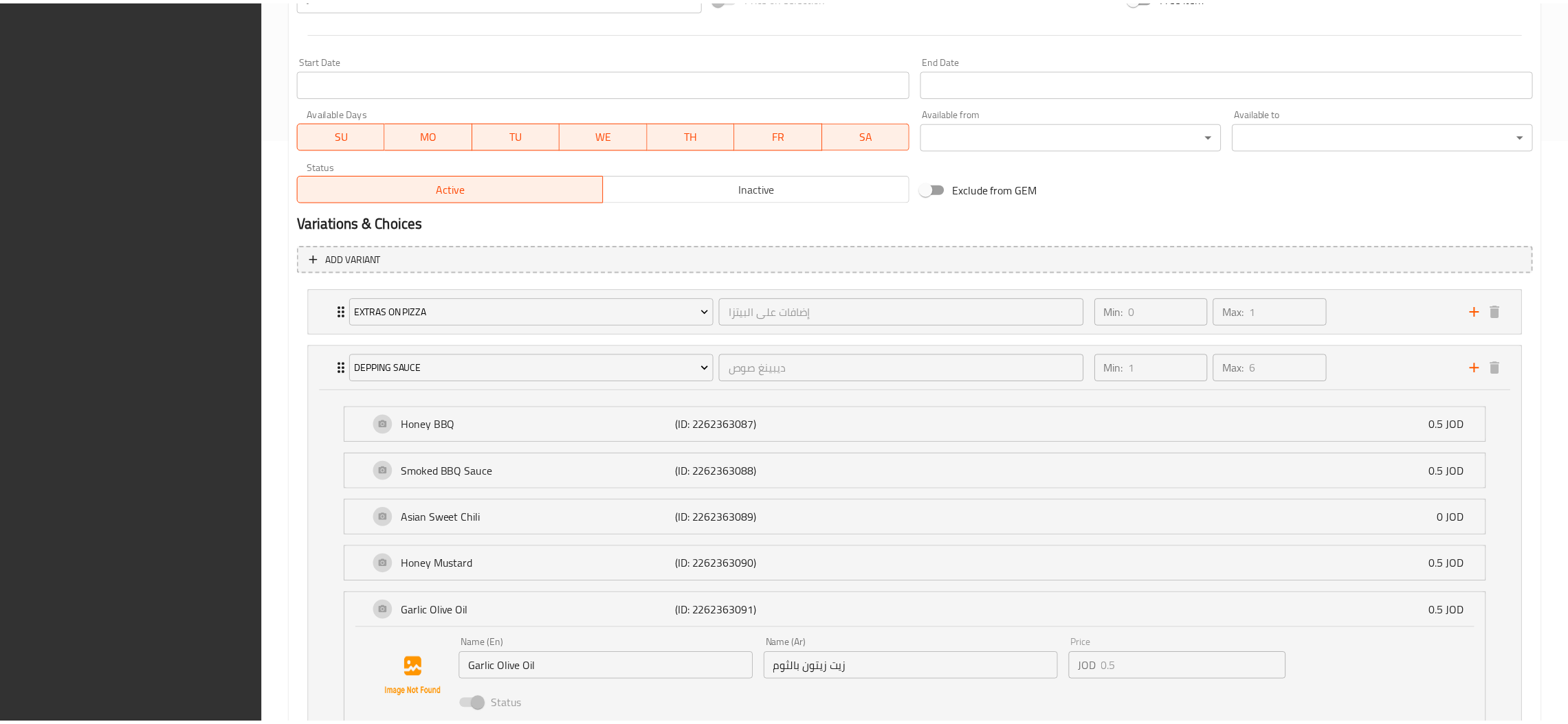
scroll to position [855, 0]
